Goal: Information Seeking & Learning: Learn about a topic

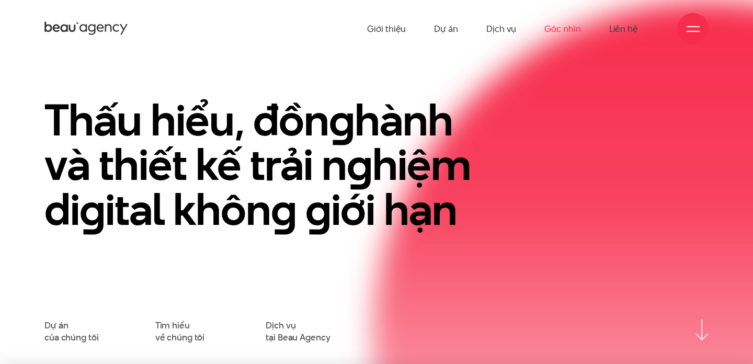
click at [561, 32] on link "Góc nhìn" at bounding box center [562, 29] width 36 height 58
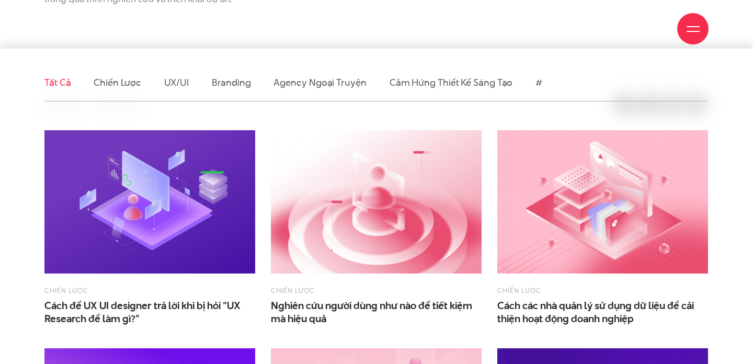
scroll to position [246, 0]
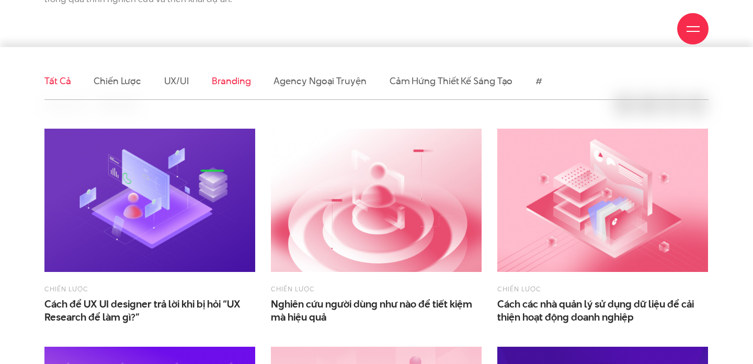
click at [235, 76] on link "Branding" at bounding box center [231, 80] width 39 height 13
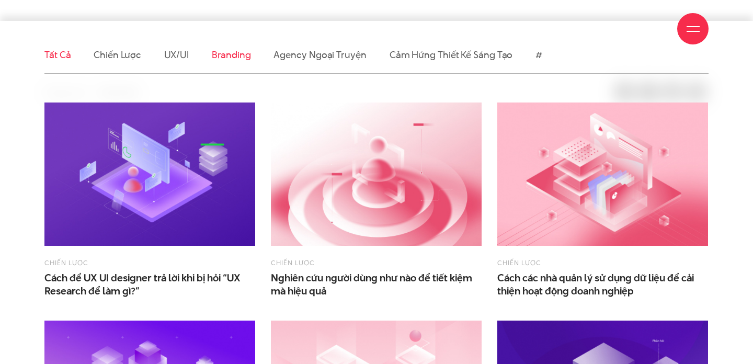
scroll to position [308, 0]
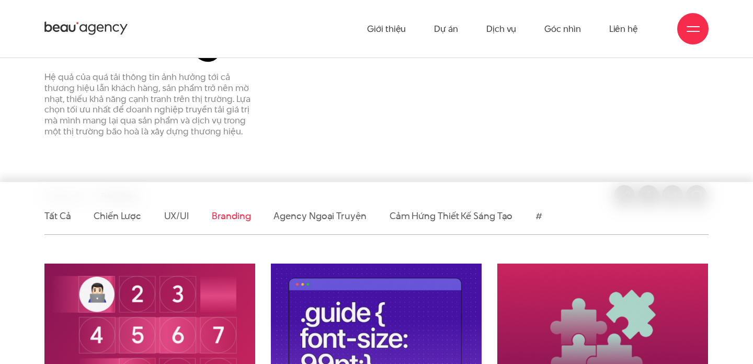
scroll to position [114, 0]
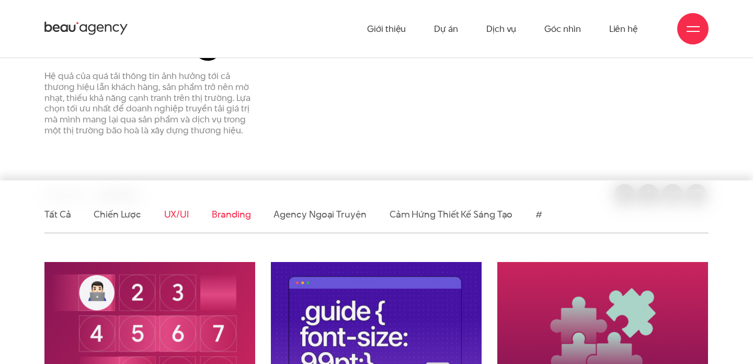
click at [179, 214] on link "UX/UI" at bounding box center [176, 214] width 25 height 13
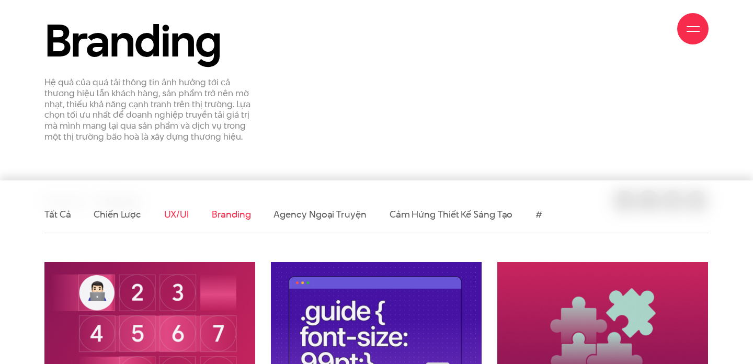
scroll to position [311, 0]
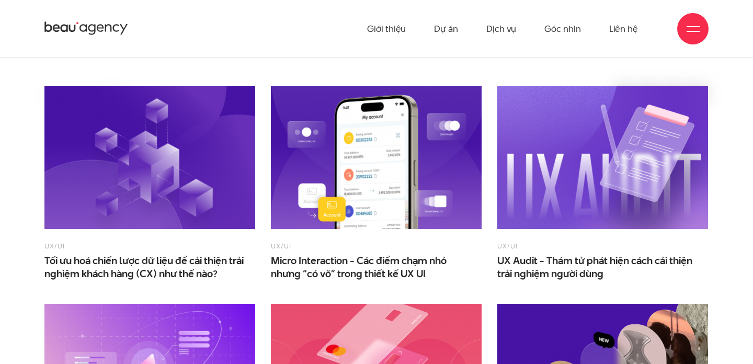
scroll to position [343, 0]
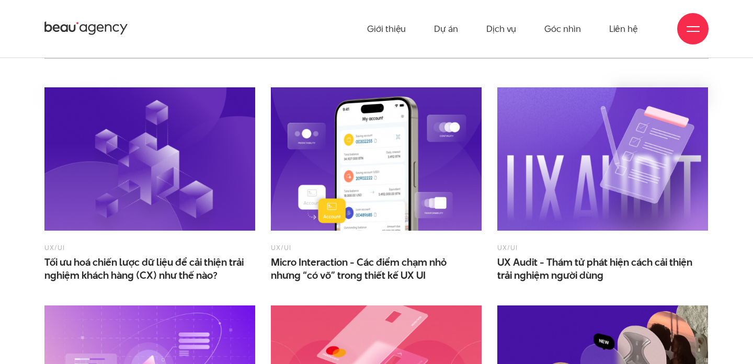
click at [188, 154] on img at bounding box center [149, 158] width 211 height 143
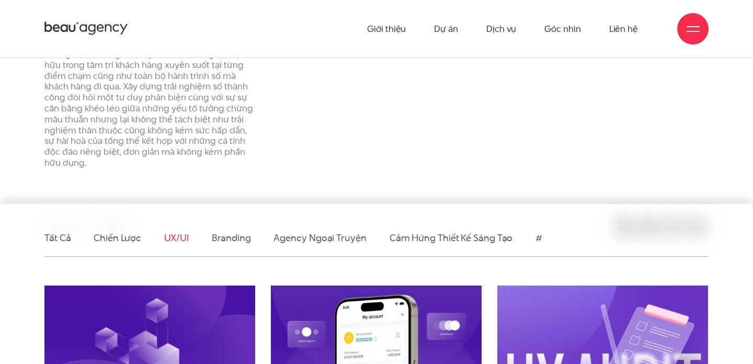
scroll to position [142, 0]
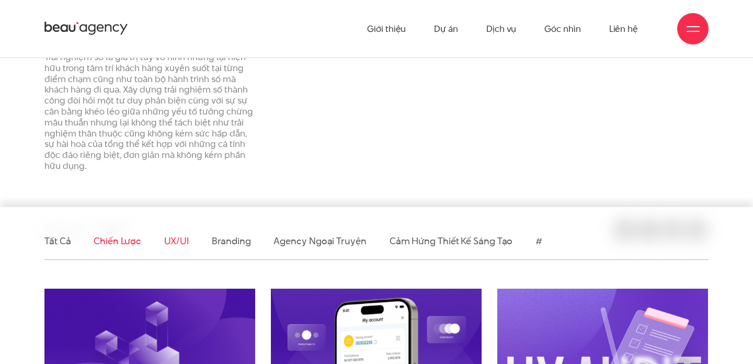
click at [126, 238] on link "Chiến lược" at bounding box center [117, 240] width 47 height 13
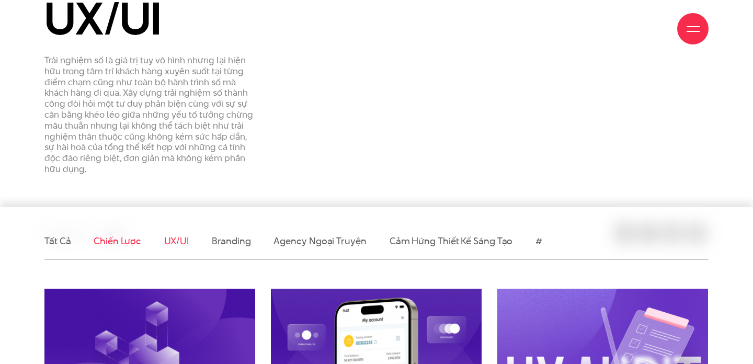
scroll to position [365, 0]
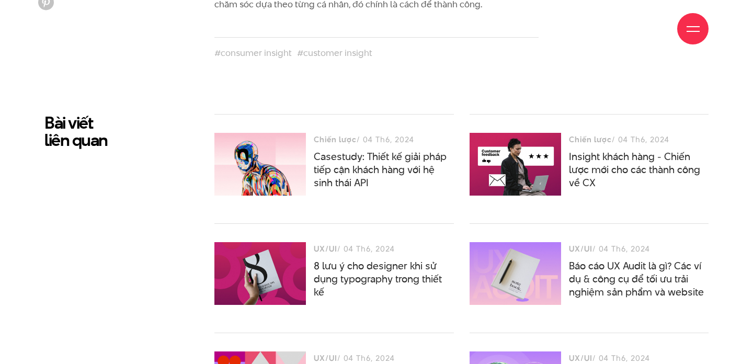
scroll to position [2966, 0]
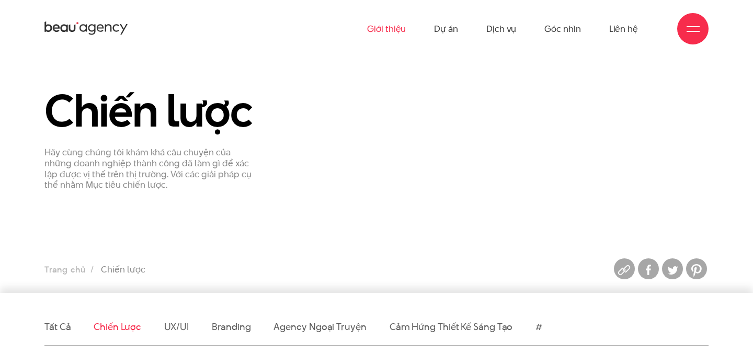
click at [387, 28] on link "Giới thiệu" at bounding box center [386, 29] width 39 height 58
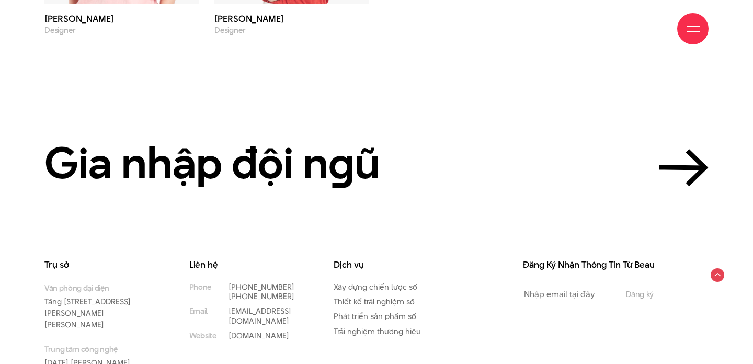
scroll to position [3598, 0]
